Goal: Transaction & Acquisition: Subscribe to service/newsletter

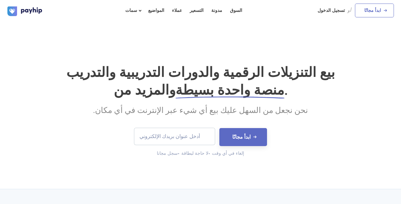
click at [185, 134] on input "email" at bounding box center [174, 136] width 81 height 17
click at [185, 136] on input "email" at bounding box center [174, 136] width 81 height 17
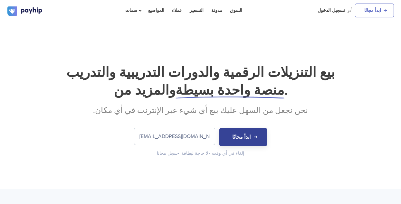
type input "[EMAIL_ADDRESS][DOMAIN_NAME]"
click at [246, 138] on font "ابدأ مجانًا" at bounding box center [241, 137] width 18 height 6
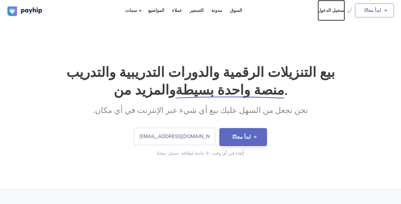
click at [339, 8] on font "تسجيل الدخول" at bounding box center [331, 10] width 27 height 5
